Goal: Ask a question

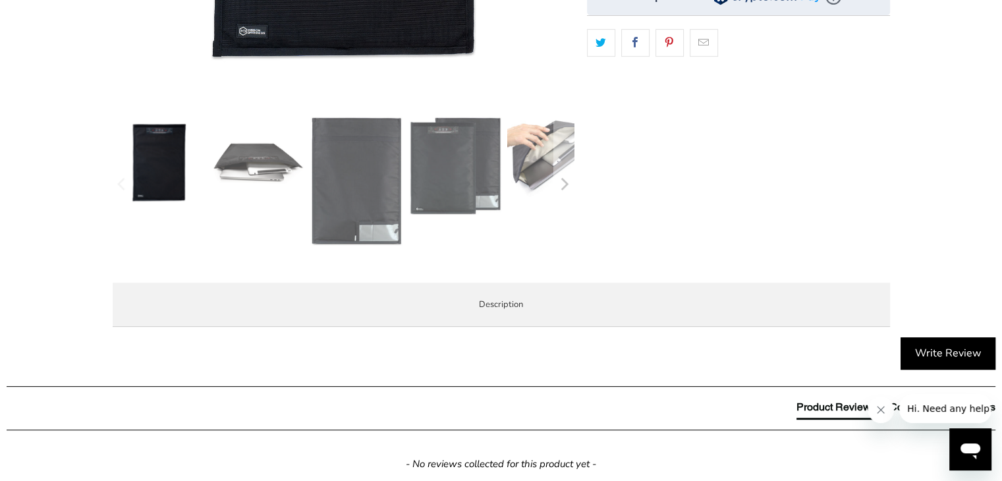
scroll to position [527, 0]
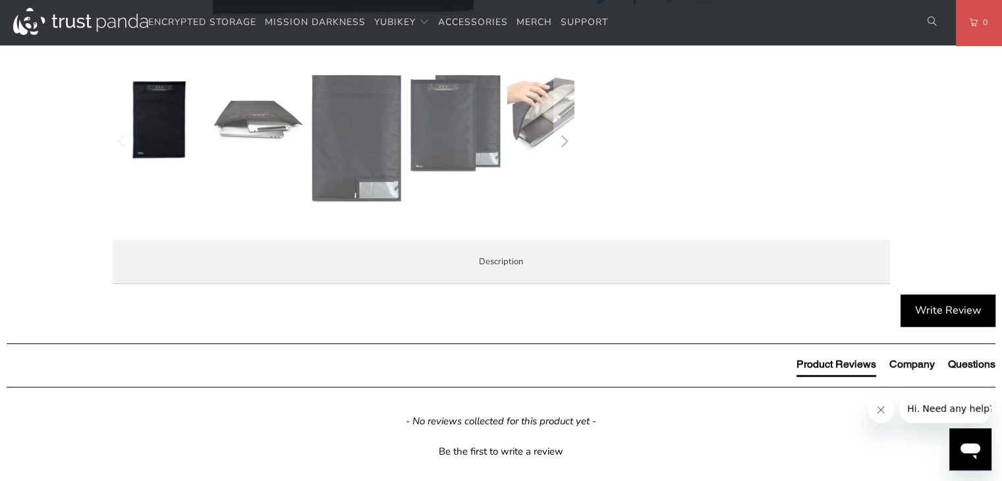
click at [458, 102] on img at bounding box center [455, 123] width 92 height 99
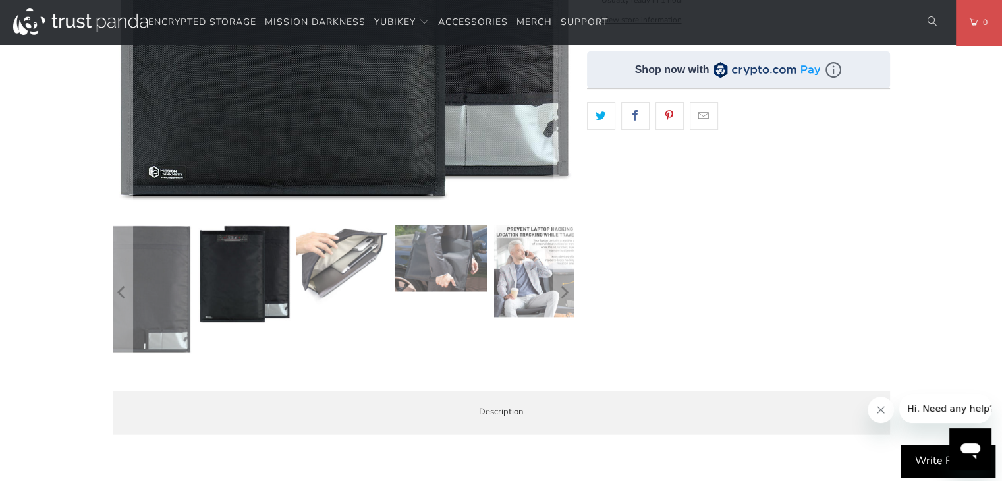
scroll to position [263, 0]
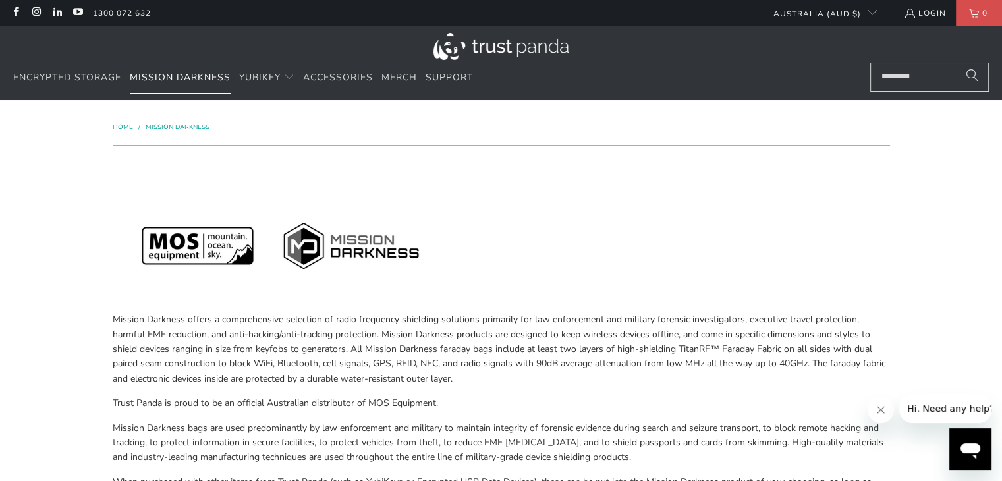
click at [180, 84] on span "Mission Darkness" at bounding box center [180, 77] width 101 height 13
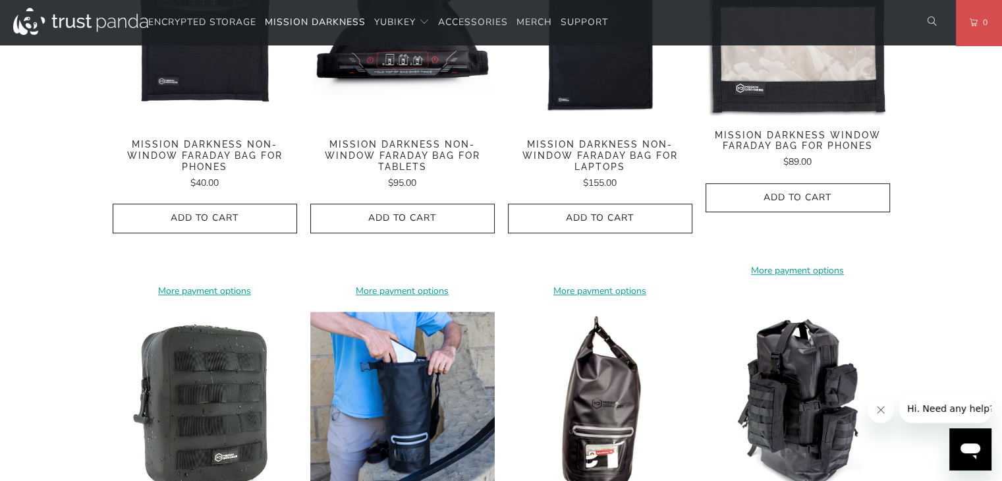
scroll to position [1185, 0]
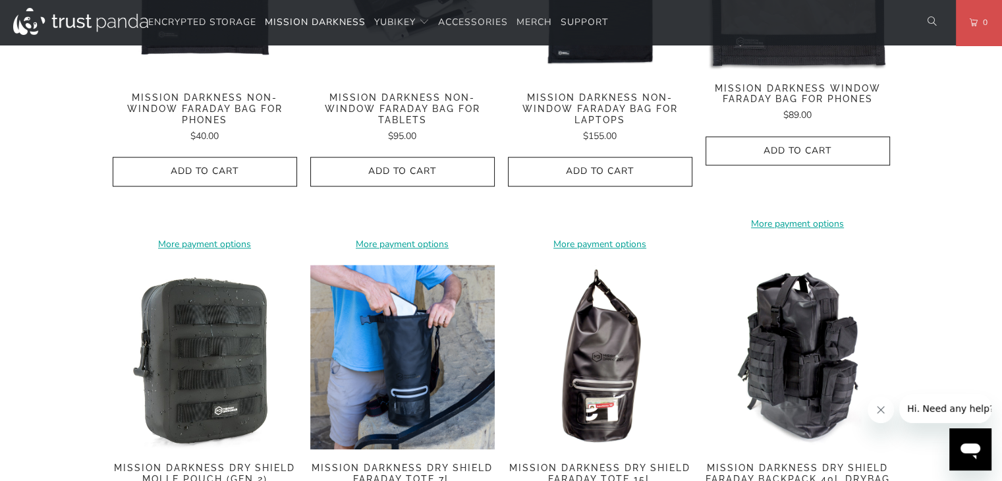
click at [970, 450] on icon "Open messaging window" at bounding box center [970, 451] width 20 height 16
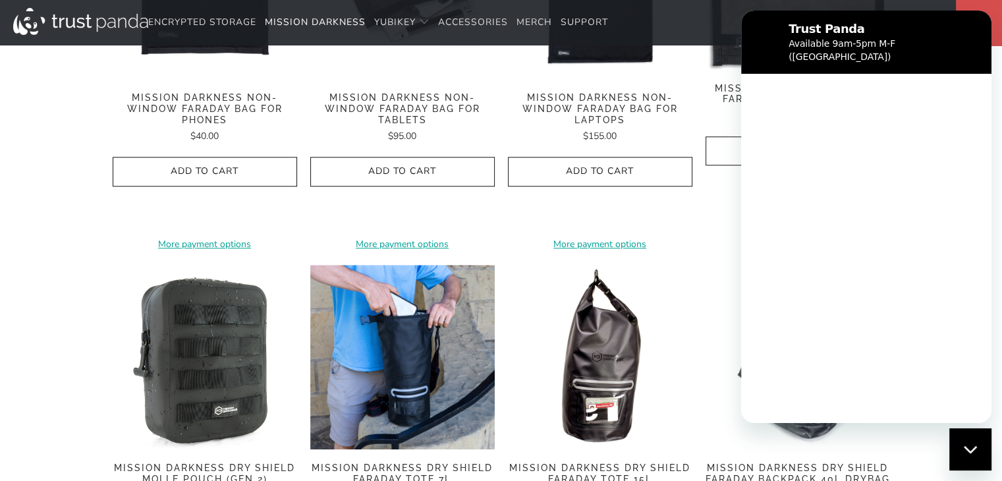
scroll to position [0, 0]
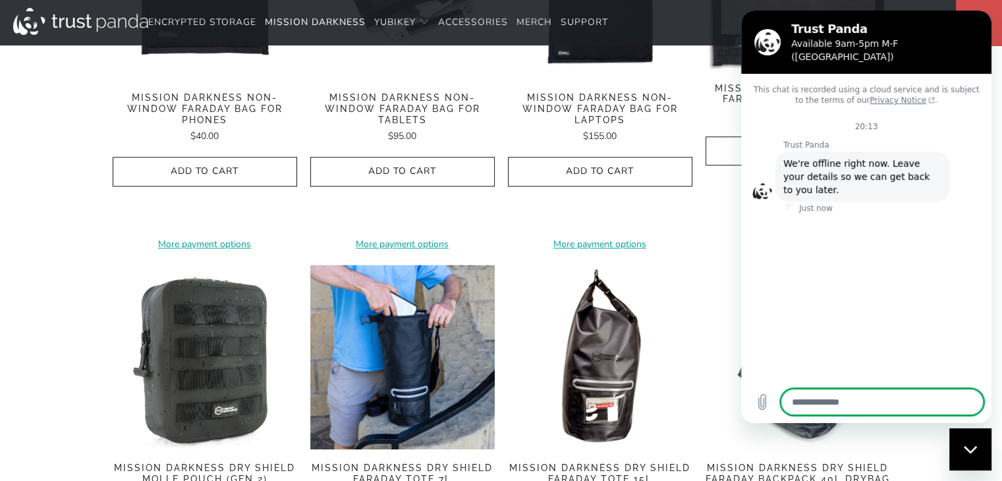
type textarea "*"
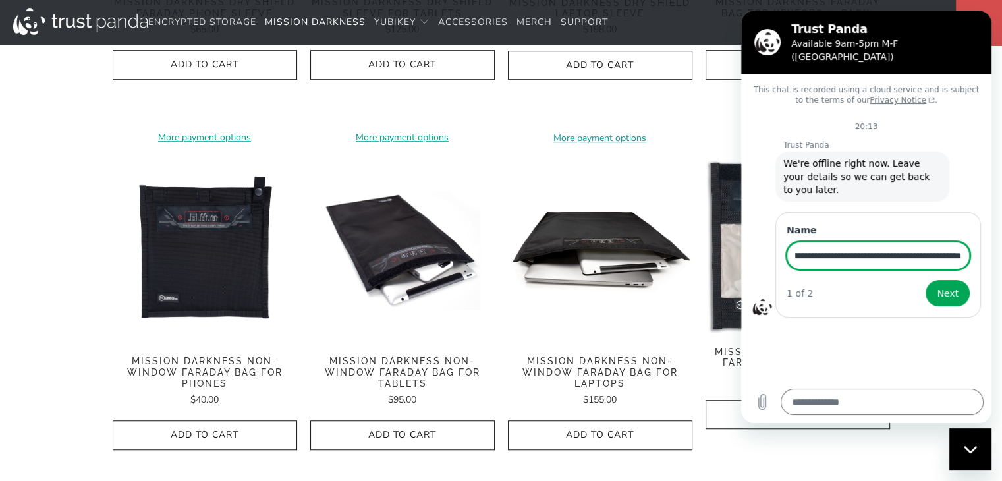
scroll to position [0, 203]
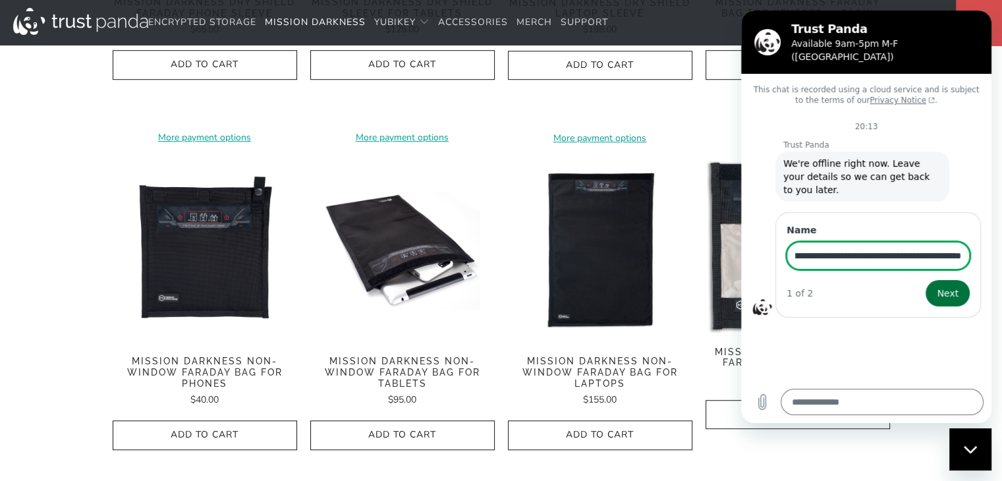
type input "**********"
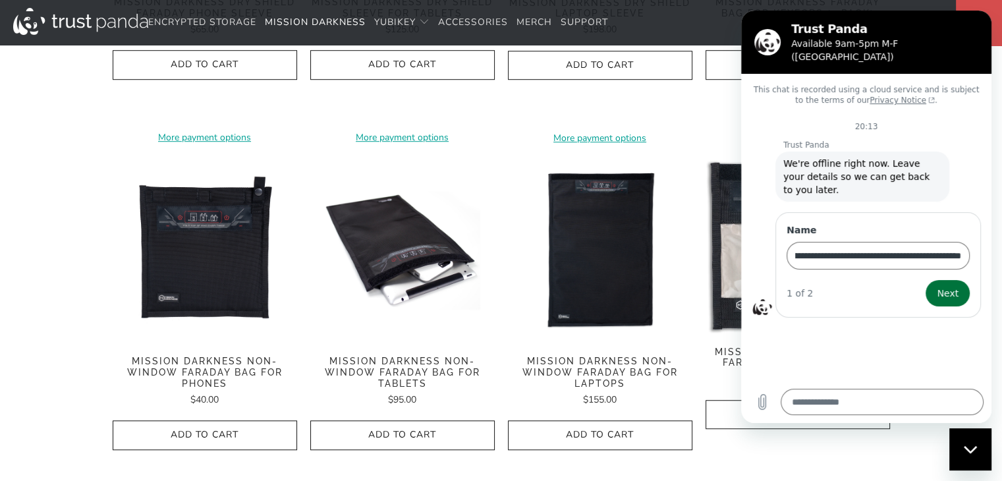
click at [961, 280] on button "Next" at bounding box center [947, 293] width 44 height 26
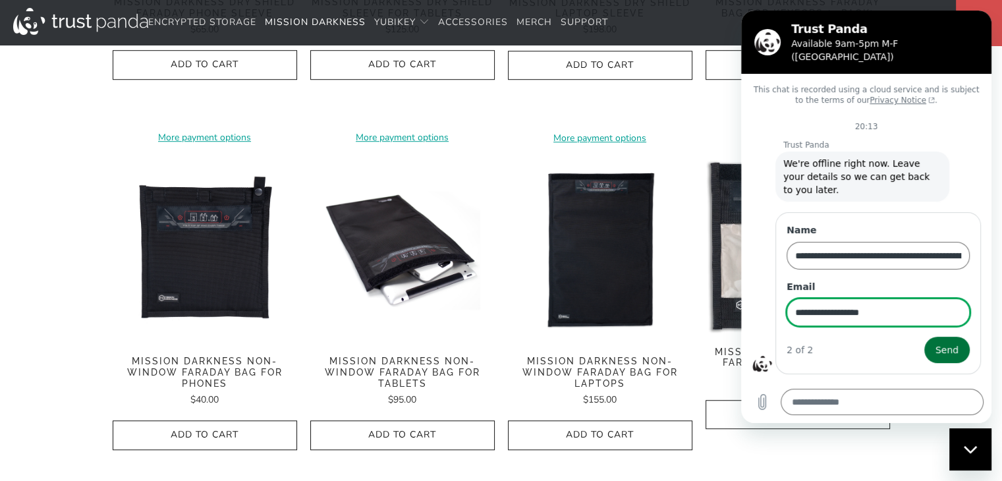
type input "**********"
click at [947, 342] on span "Send" at bounding box center [946, 350] width 23 height 16
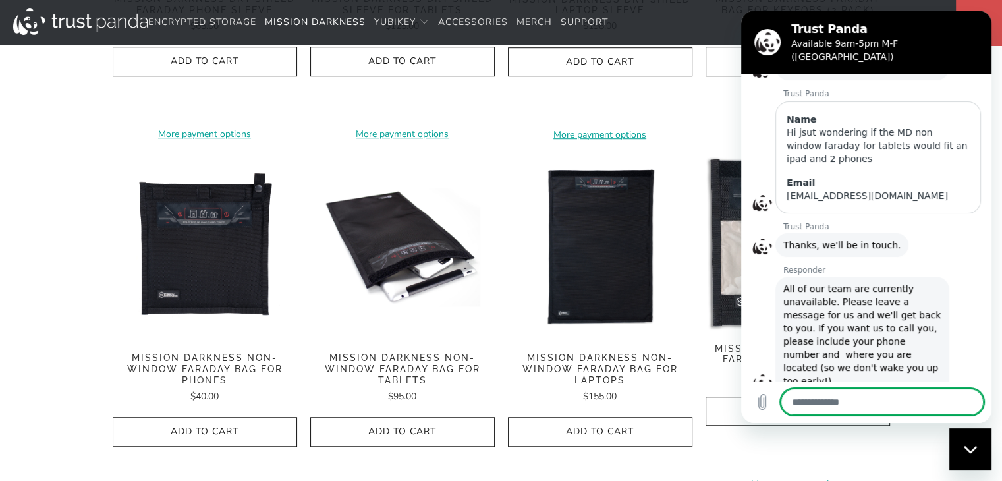
scroll to position [922, 0]
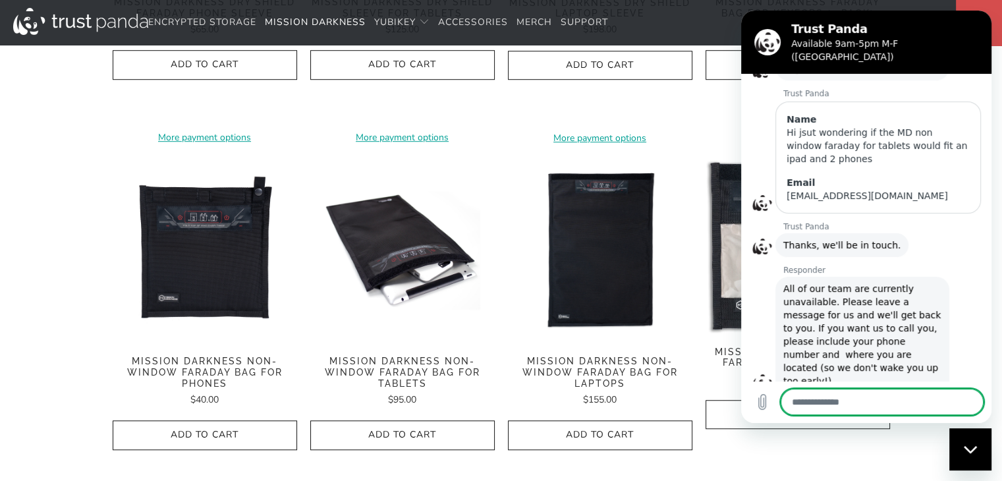
type textarea "*"
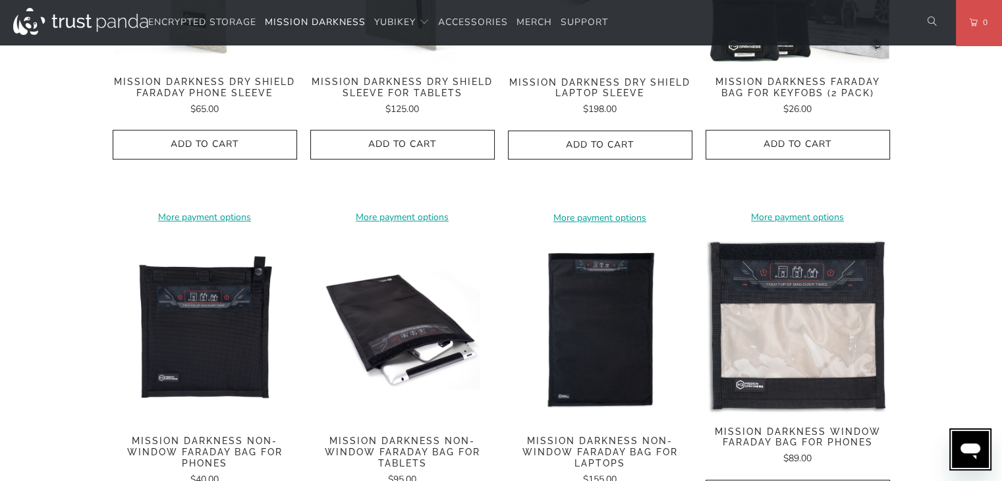
scroll to position [659, 0]
